Goal: Task Accomplishment & Management: Complete application form

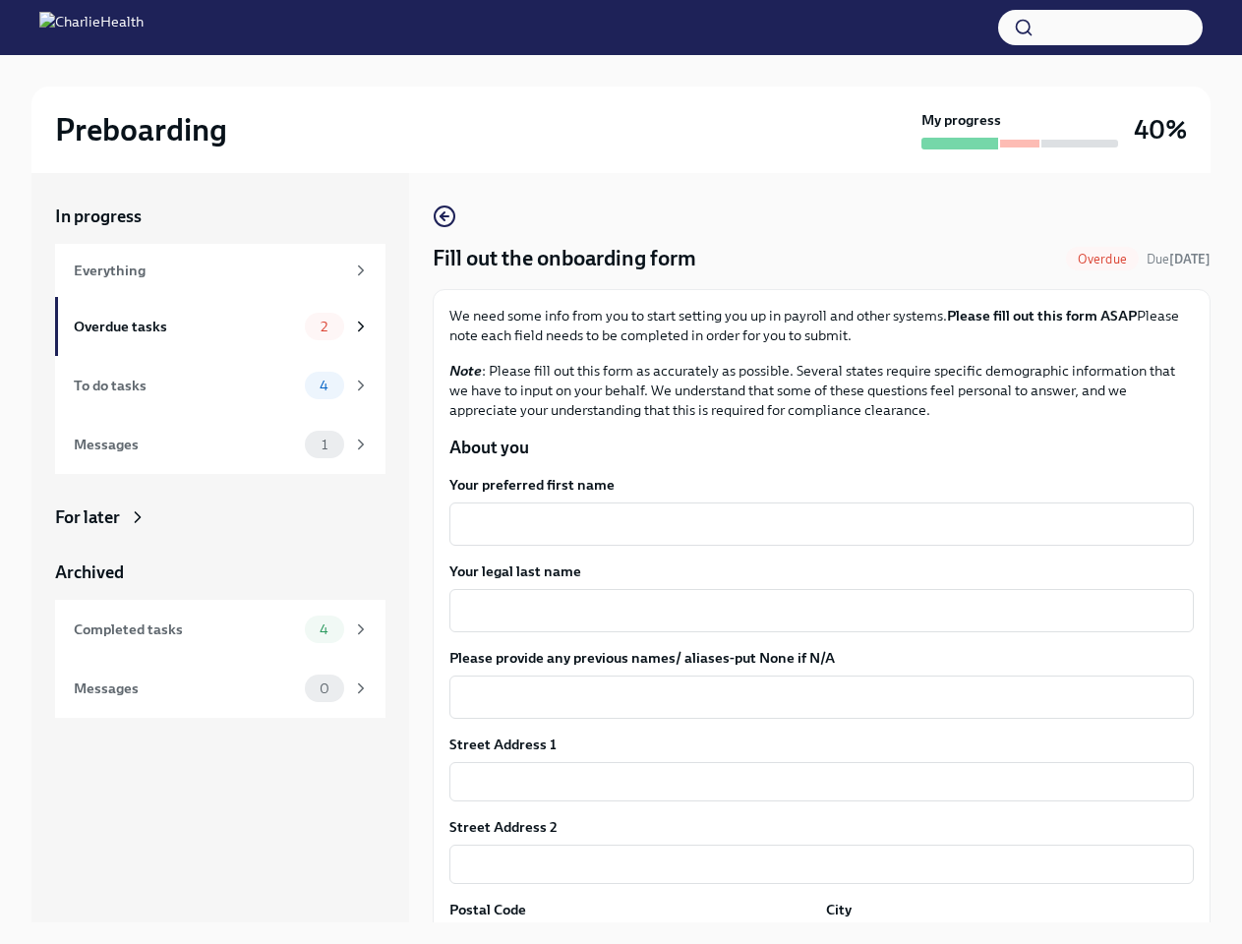
click at [1100, 28] on button "button" at bounding box center [1100, 27] width 205 height 35
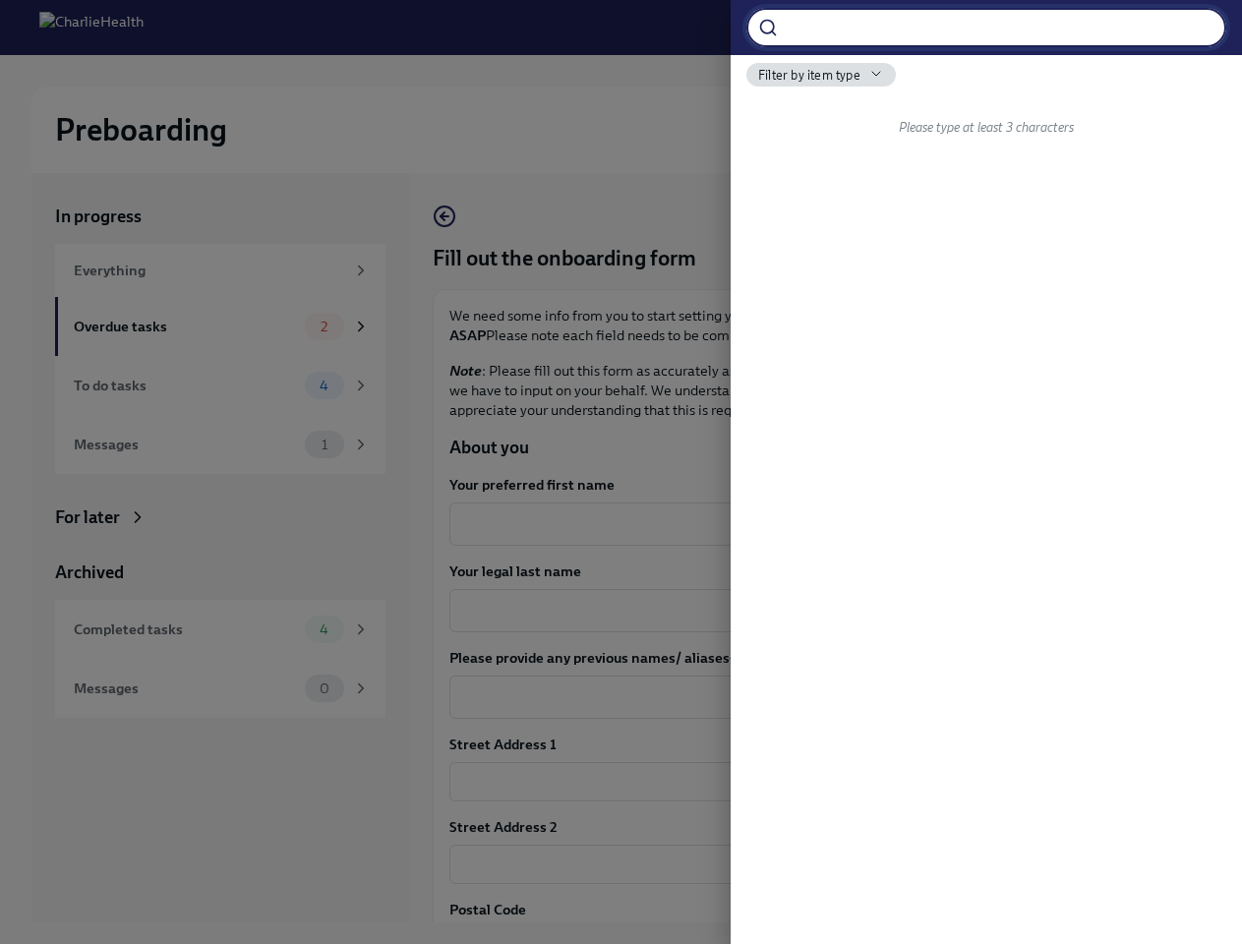
click at [813, 524] on div at bounding box center [621, 472] width 1242 height 944
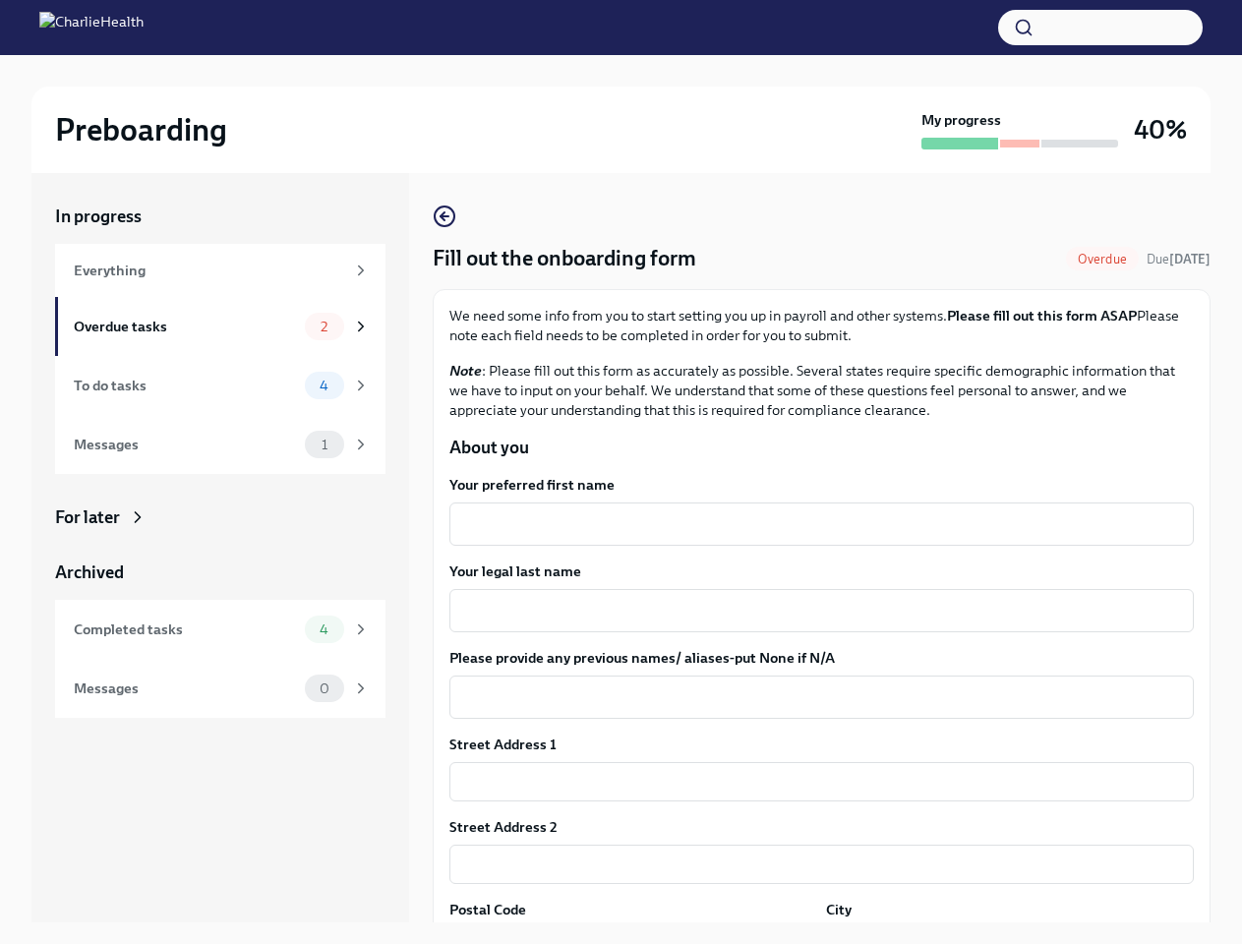
click at [813, 611] on textarea "Your legal last name" at bounding box center [821, 611] width 721 height 24
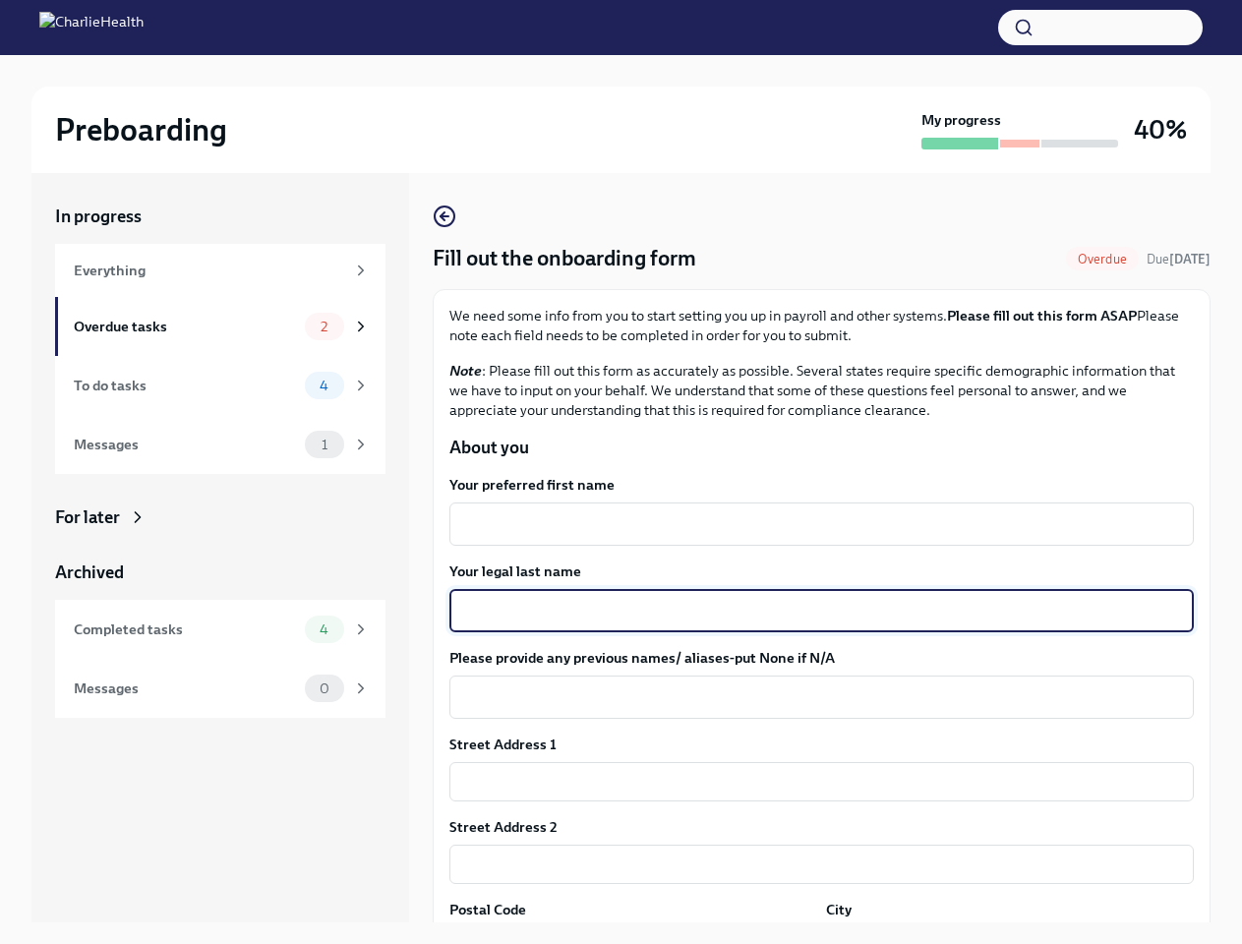
click at [813, 697] on textarea "Please provide any previous names/ aliases-put None if N/A" at bounding box center [821, 697] width 721 height 24
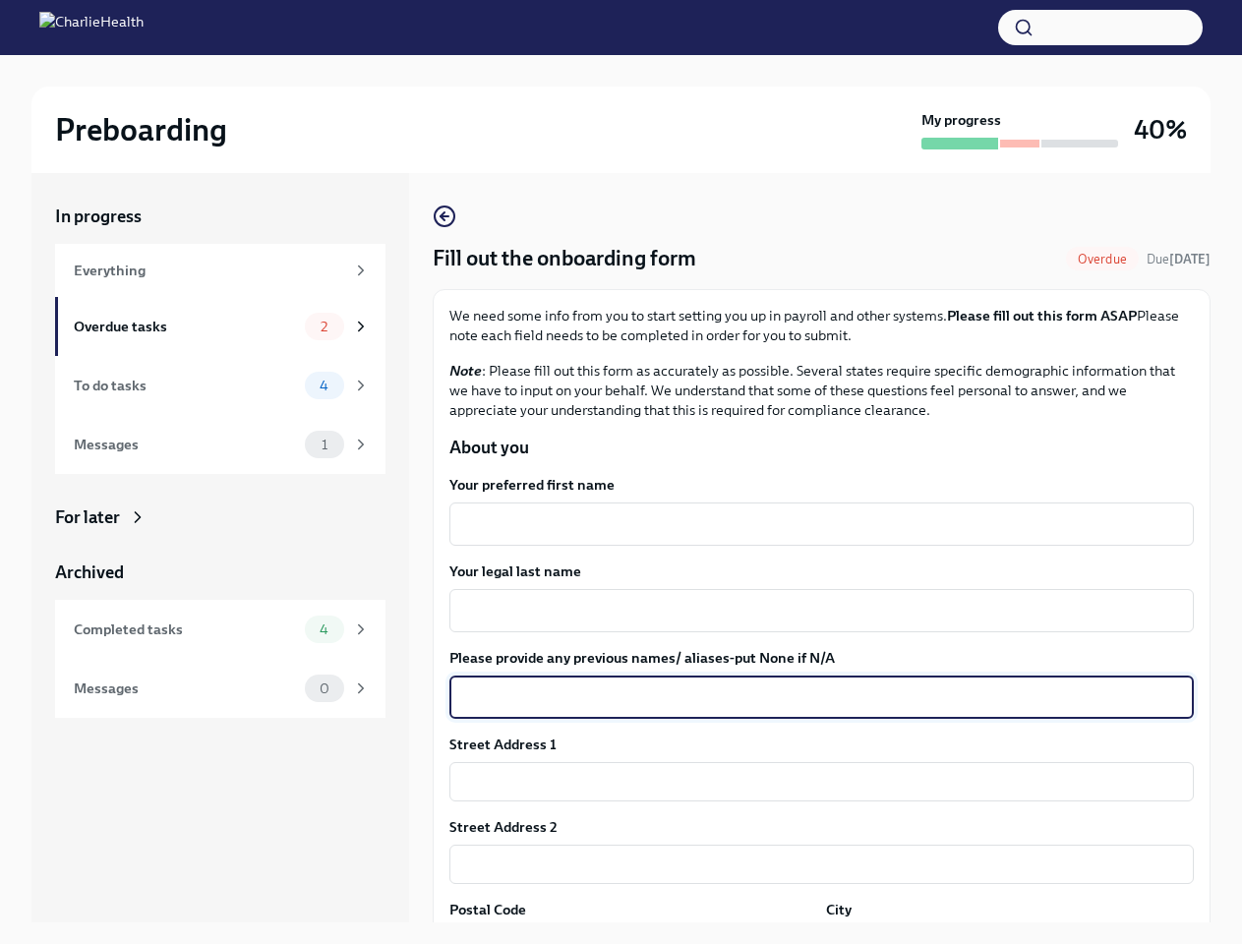
click at [813, 782] on input "text" at bounding box center [821, 781] width 744 height 39
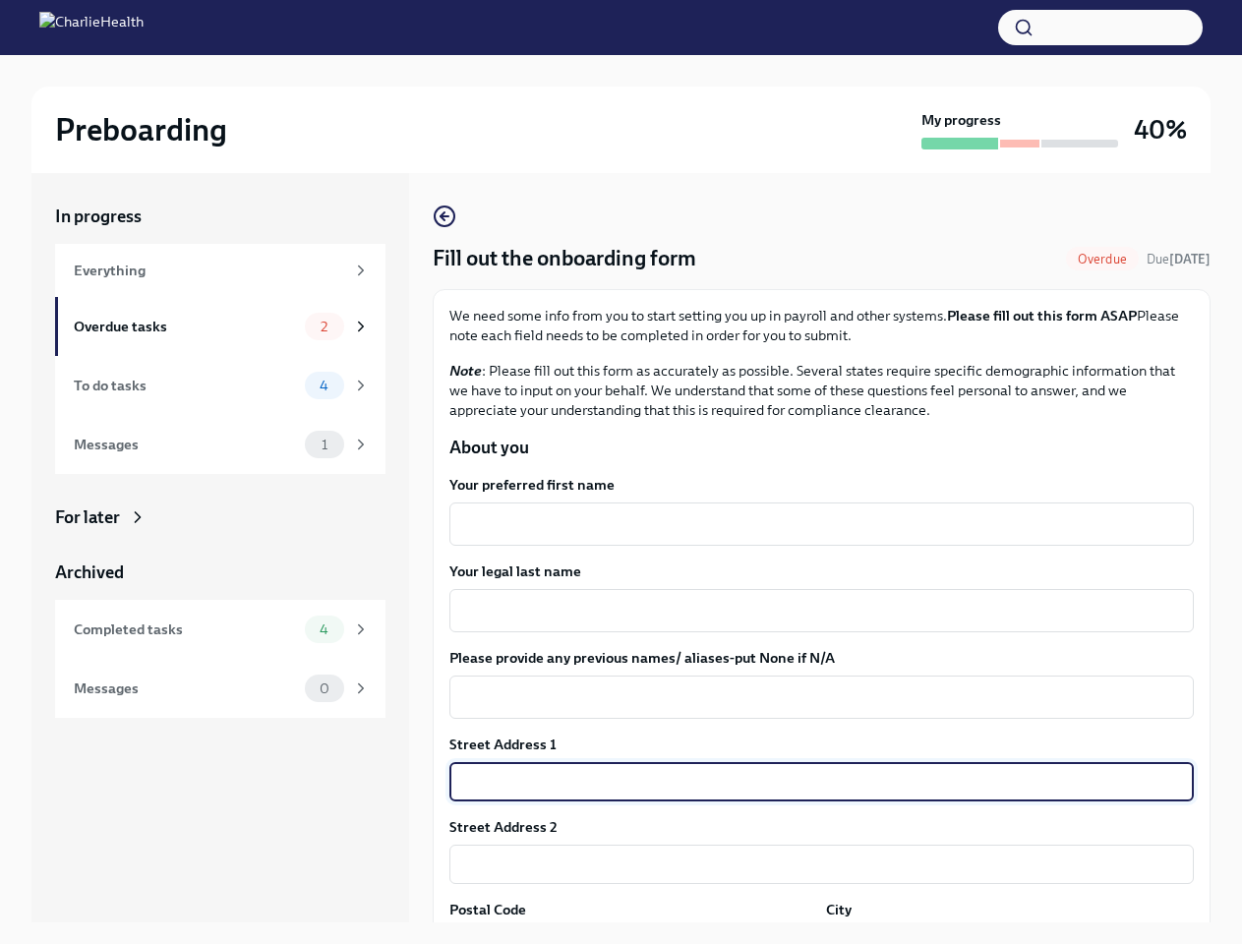
click at [813, 864] on input "text" at bounding box center [821, 864] width 744 height 39
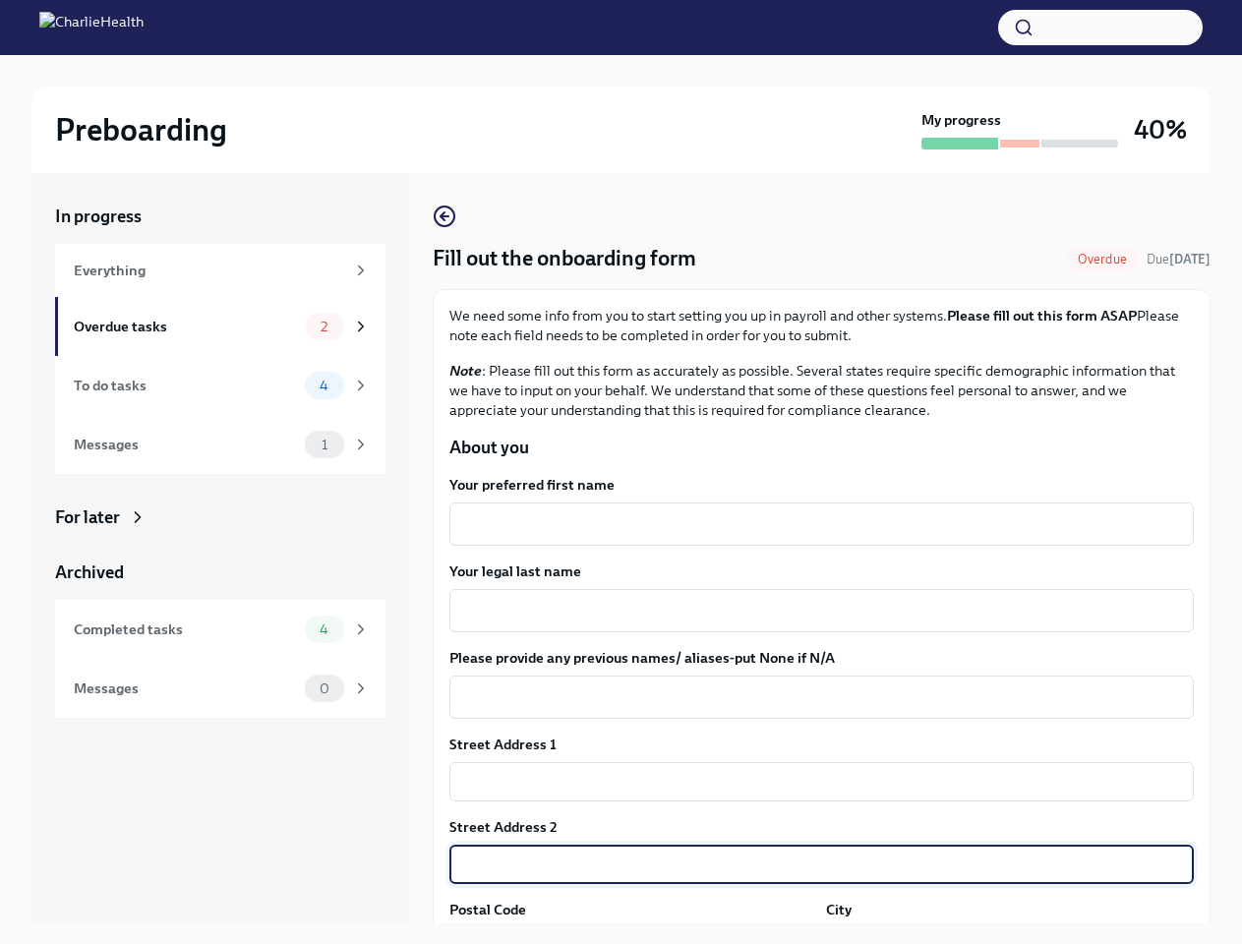
click at [629, 935] on div "In progress Everything Overdue tasks 2 To do tasks 4 Messages 1 For later Archi…" at bounding box center [620, 563] width 1179 height 781
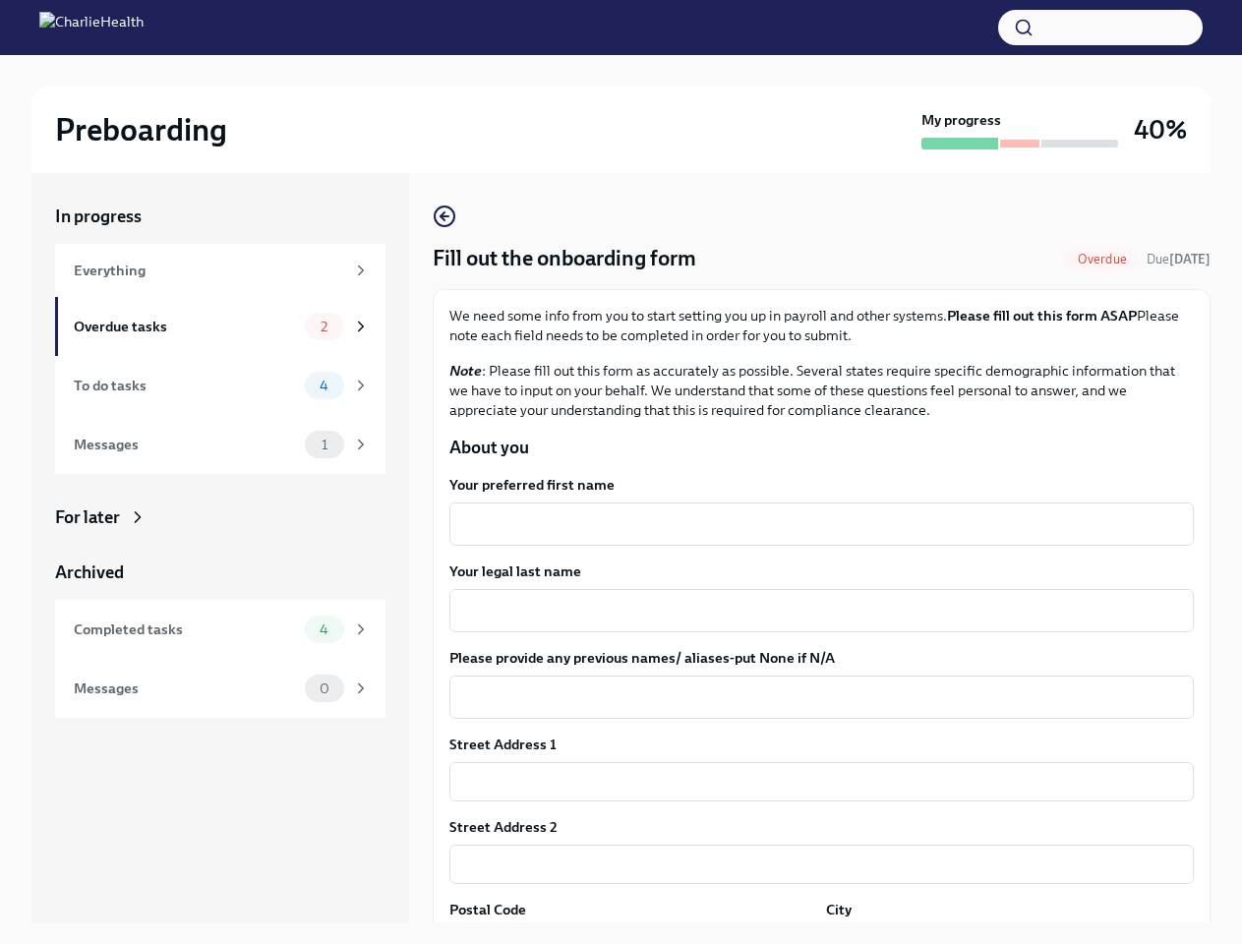
click at [997, 935] on div "In progress Everything Overdue tasks 2 To do tasks 4 Messages 1 For later Archi…" at bounding box center [620, 563] width 1179 height 781
